Goal: Transaction & Acquisition: Purchase product/service

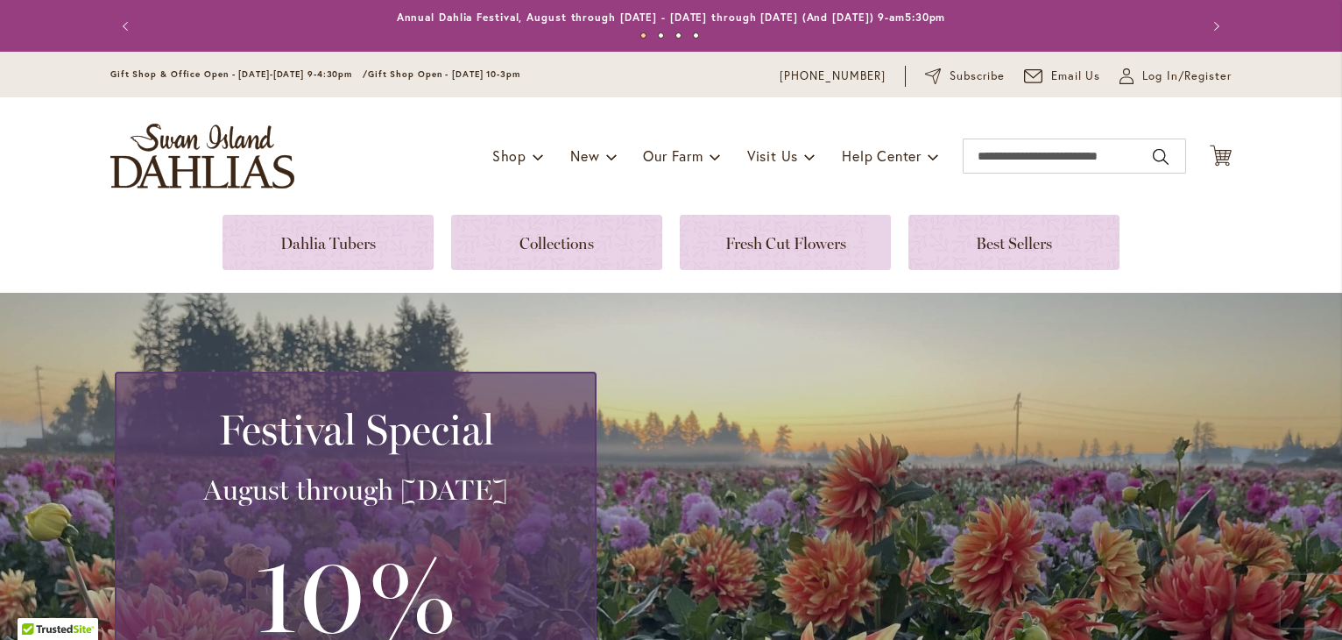
drag, startPoint x: 0, startPoint y: 0, endPoint x: 994, endPoint y: 315, distance: 1042.4
click at [994, 315] on div "Festival Special August through September 28th 10% off ALL Dahlia Tuber Orders …" at bounding box center [671, 632] width 1342 height 678
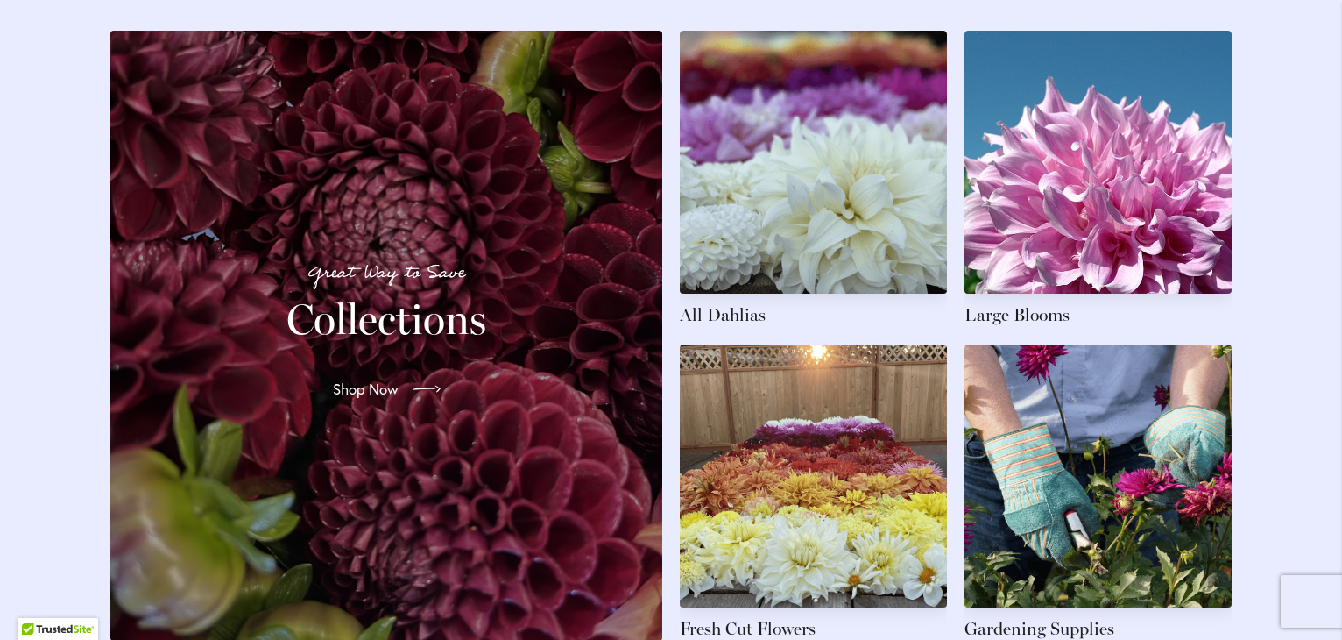
scroll to position [2547, 0]
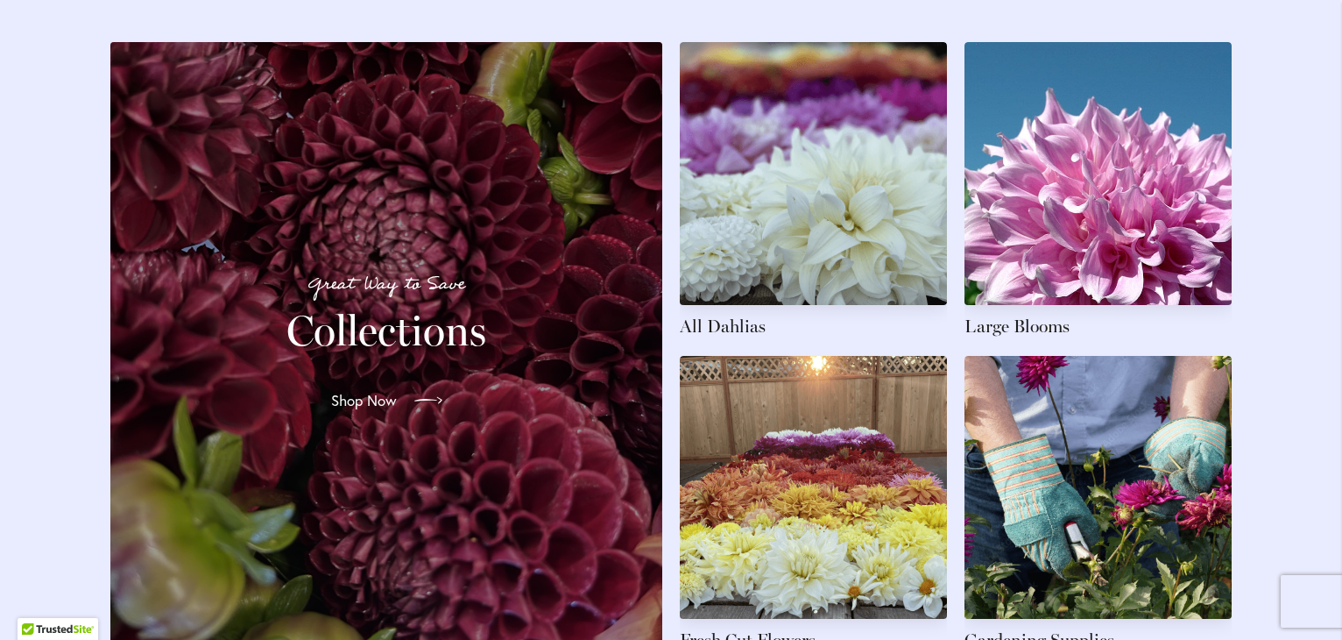
click at [379, 411] on span "Shop Now" at bounding box center [364, 400] width 66 height 21
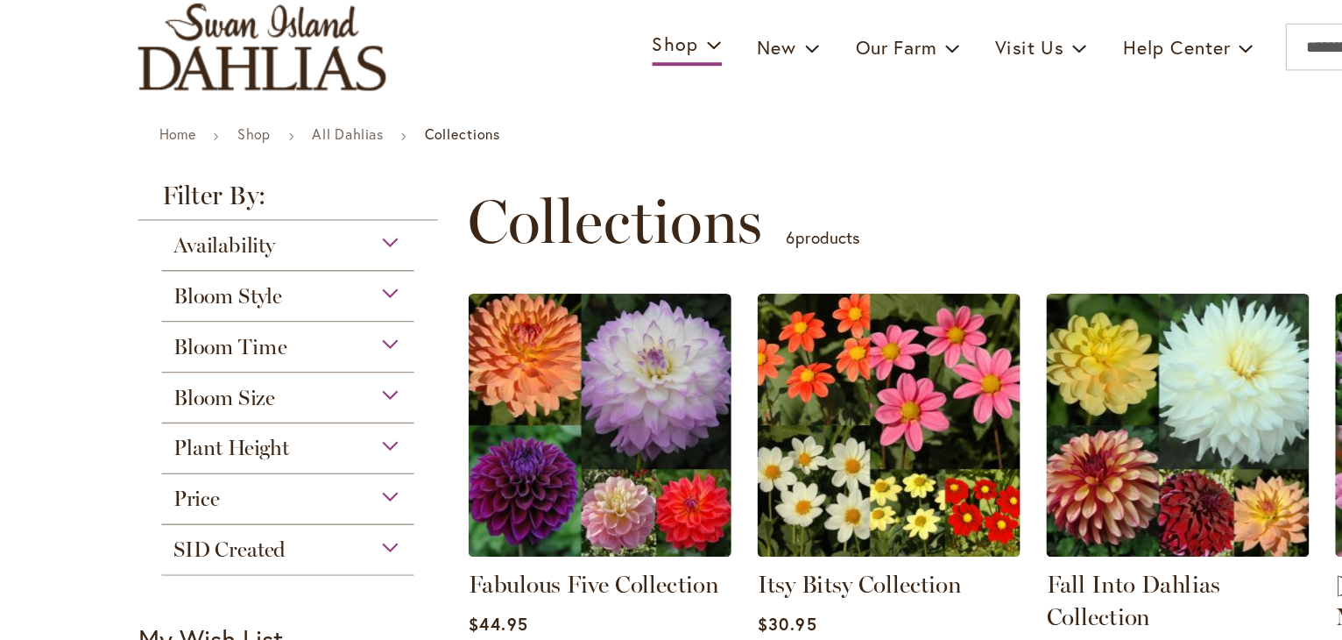
click at [290, 450] on div "Plant Height" at bounding box center [221, 449] width 187 height 28
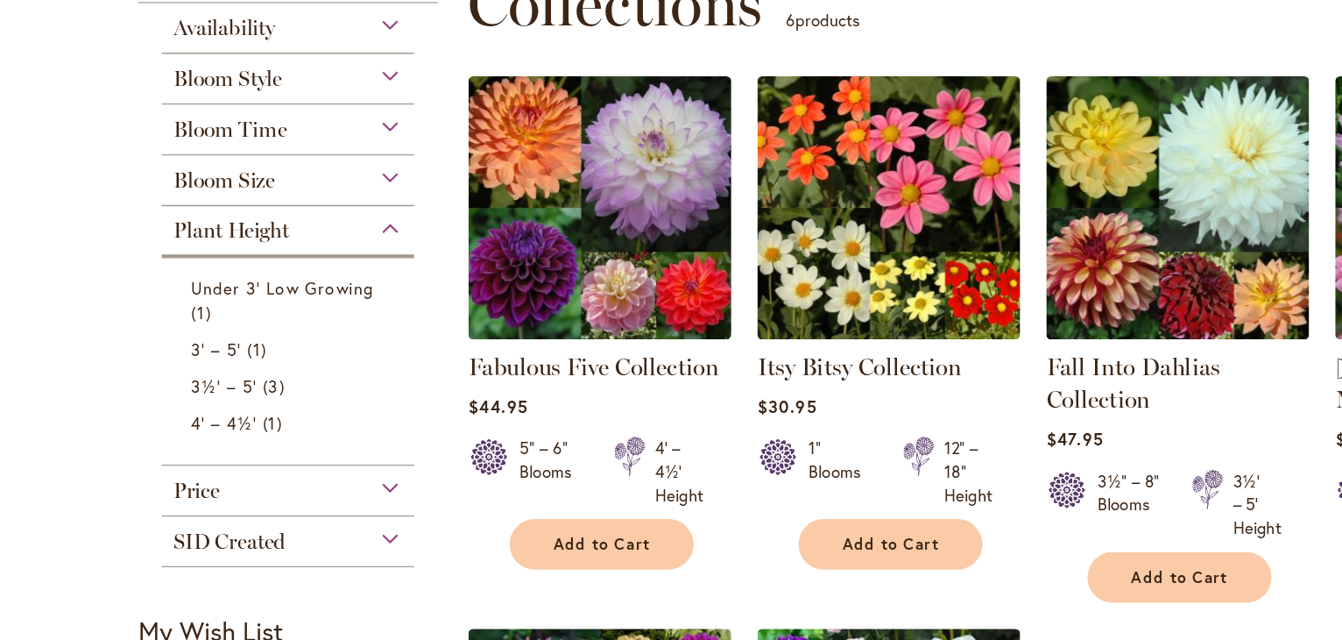
scroll to position [164, 0]
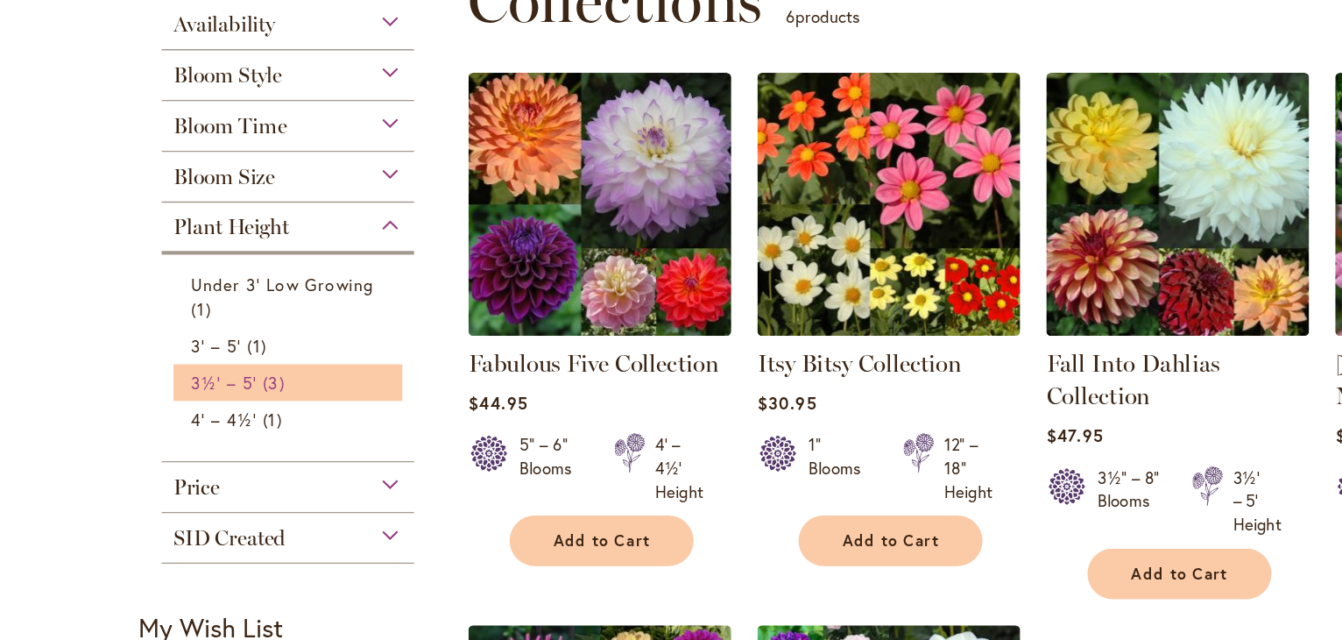
click at [170, 410] on span "3½' – 5'" at bounding box center [174, 405] width 48 height 17
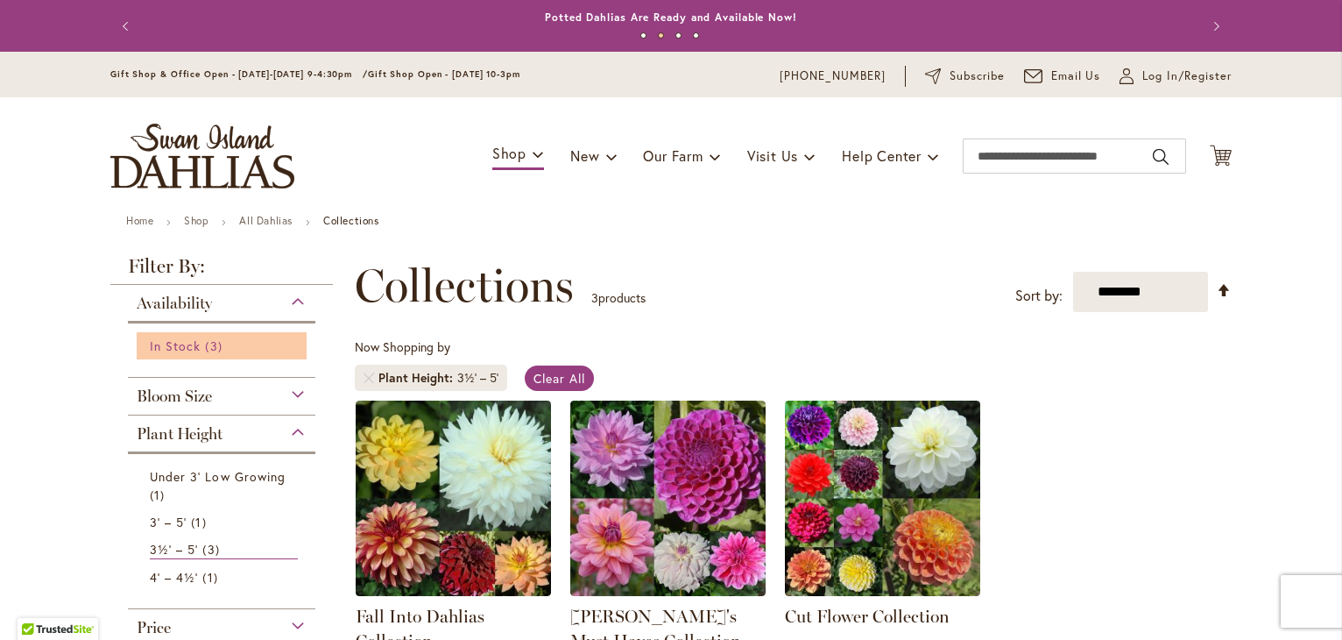
click at [174, 343] on span "In Stock" at bounding box center [175, 345] width 51 height 17
